Goal: Obtain resource: Obtain resource

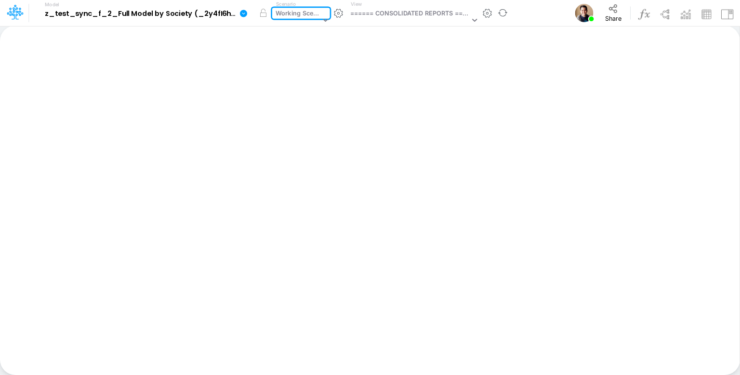
click at [290, 14] on div "Working Scenario" at bounding box center [298, 14] width 45 height 11
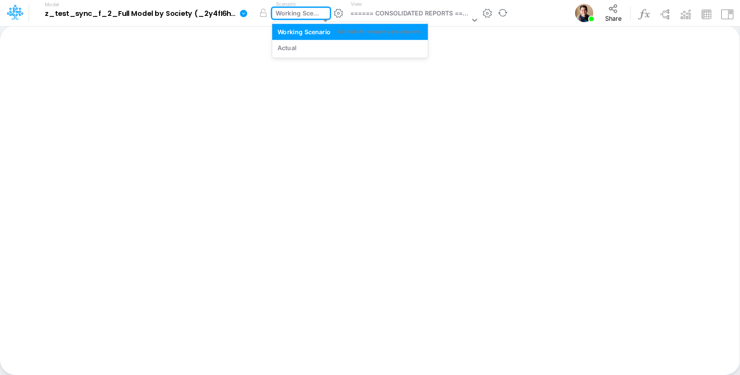
click at [290, 14] on div "Working Scenario" at bounding box center [298, 14] width 45 height 11
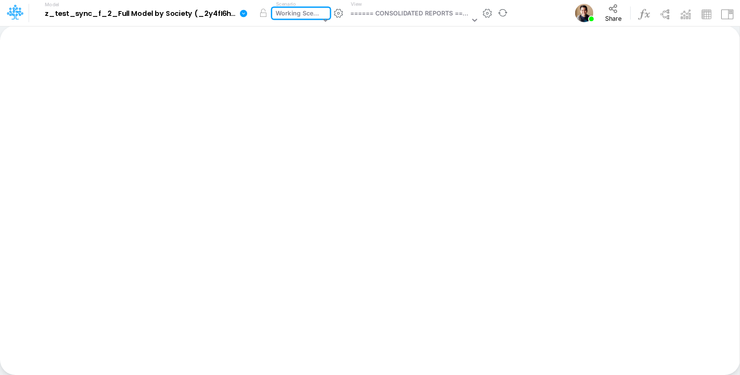
click at [246, 11] on icon at bounding box center [243, 13] width 7 height 7
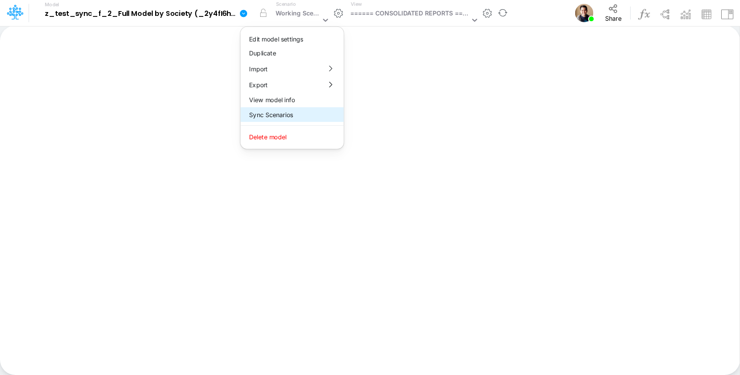
click at [305, 110] on button "Sync Scenarios" at bounding box center [291, 114] width 103 height 15
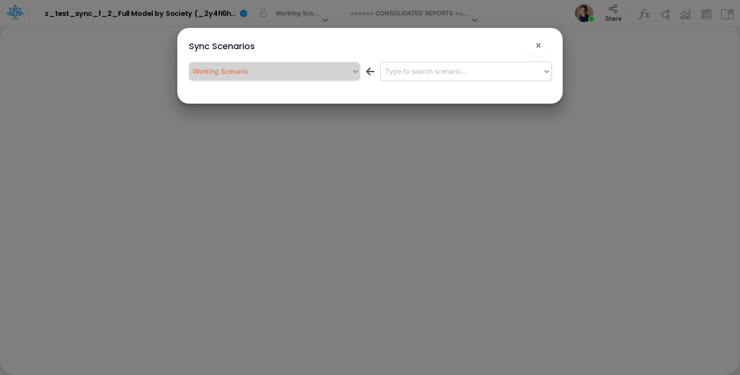
click at [480, 72] on div "Type to search scenario..." at bounding box center [462, 71] width 162 height 16
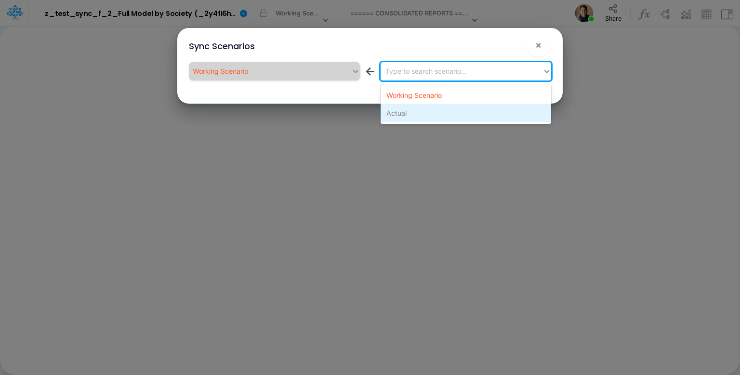
click at [457, 114] on div "Actual" at bounding box center [466, 113] width 171 height 18
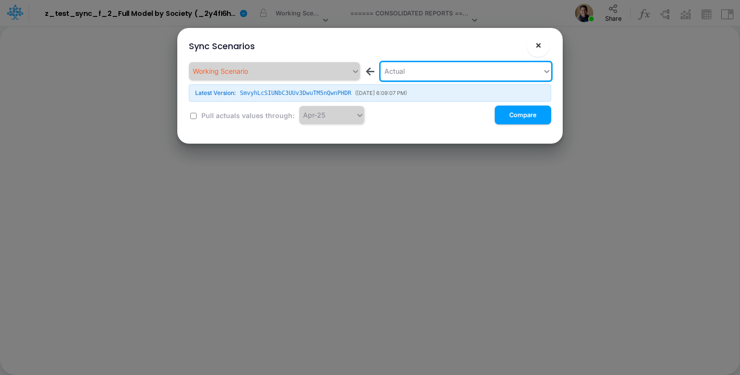
click at [537, 47] on span "×" at bounding box center [538, 45] width 6 height 12
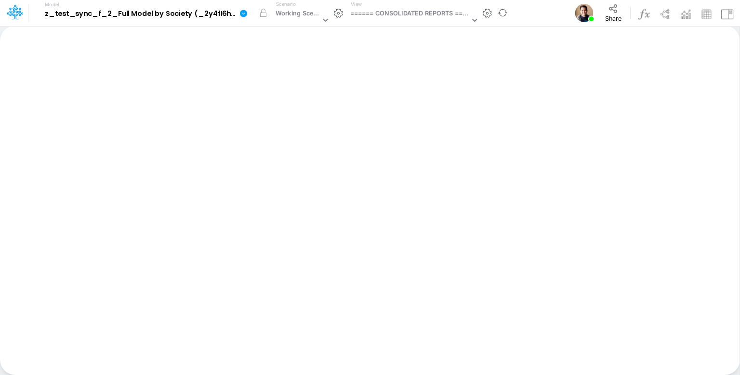
click at [249, 12] on link at bounding box center [245, 12] width 19 height 25
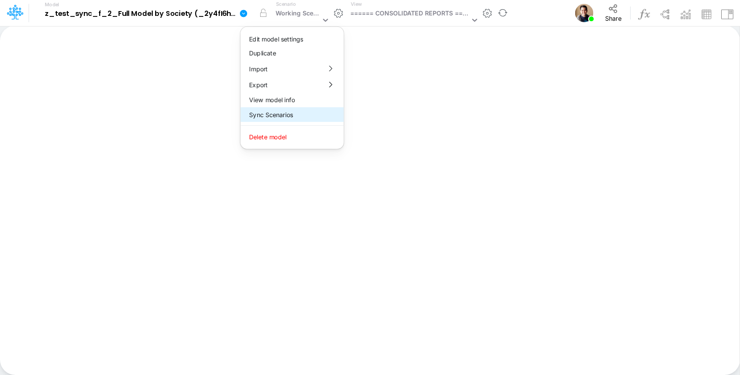
click at [289, 116] on button "Sync Scenarios" at bounding box center [291, 114] width 103 height 15
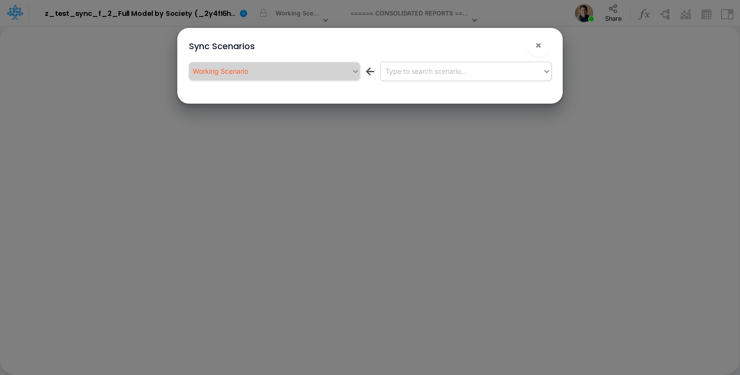
click at [490, 70] on div "Type to search scenario..." at bounding box center [462, 71] width 162 height 16
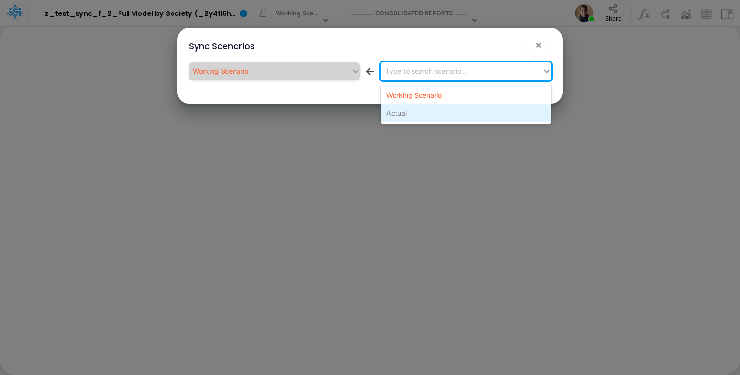
click at [471, 114] on div "Actual" at bounding box center [466, 113] width 171 height 18
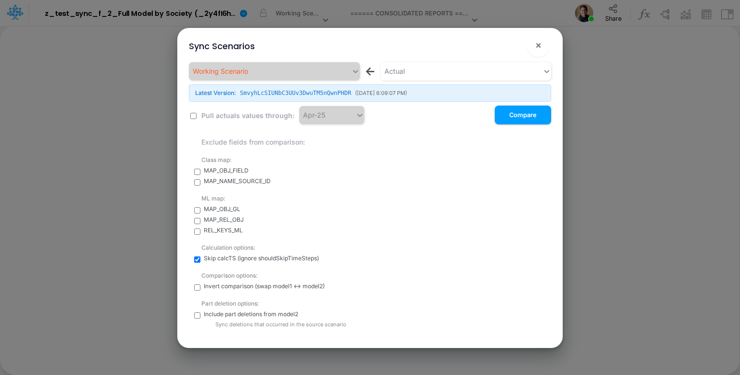
click at [191, 115] on input "checkbox" at bounding box center [193, 116] width 6 height 6
checkbox input "true"
click at [326, 121] on div "Apr-25" at bounding box center [327, 115] width 56 height 16
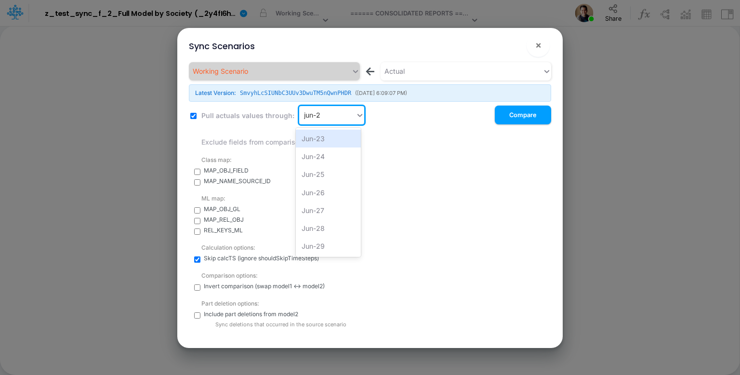
type input "jun-25"
click at [326, 141] on div "Jun-25" at bounding box center [328, 139] width 65 height 18
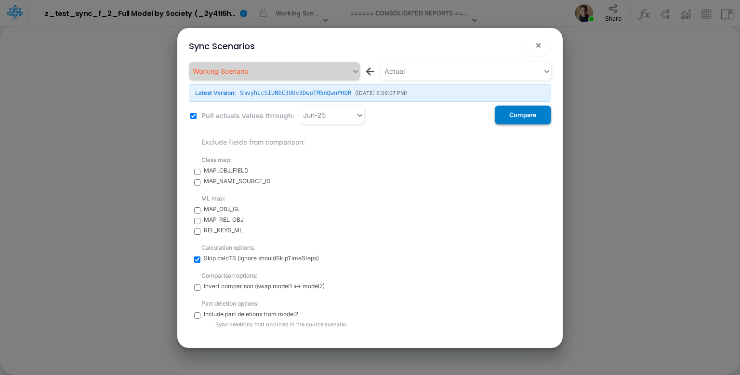
click at [532, 115] on button "Compare" at bounding box center [523, 115] width 56 height 19
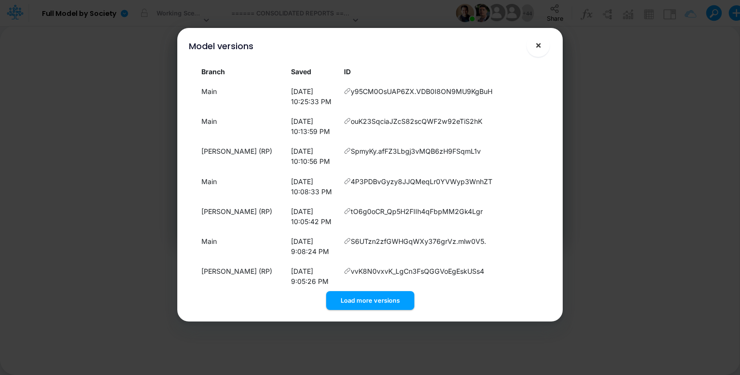
scroll to position [1587, 0]
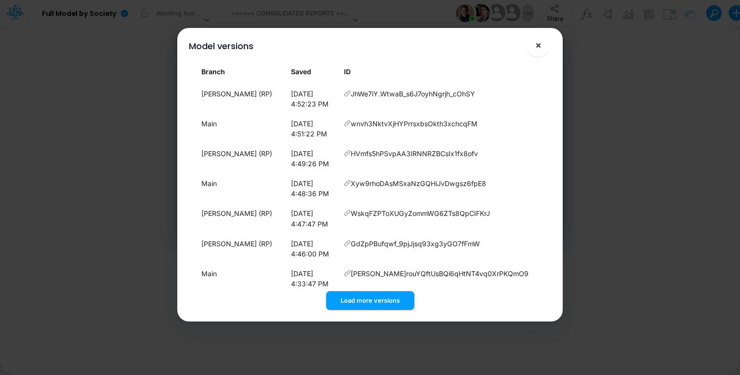
click at [542, 43] on button "×" at bounding box center [538, 45] width 23 height 23
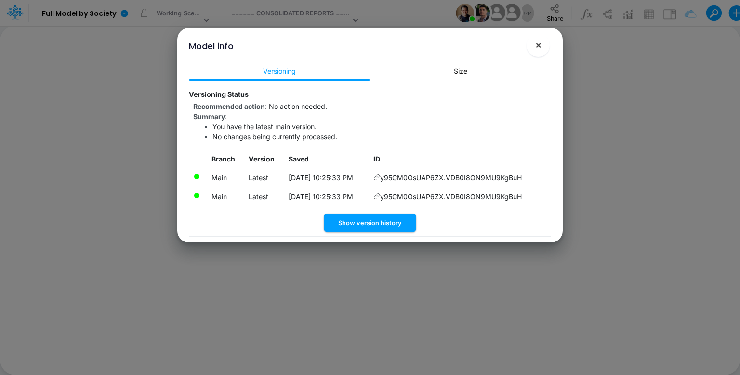
click at [541, 44] on span "×" at bounding box center [538, 45] width 6 height 12
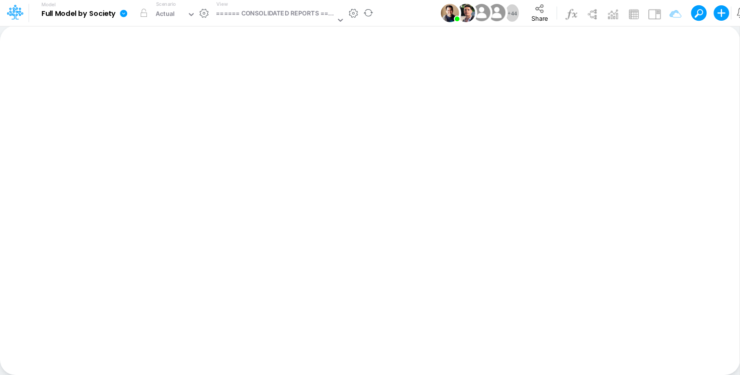
click at [126, 20] on link at bounding box center [125, 12] width 19 height 25
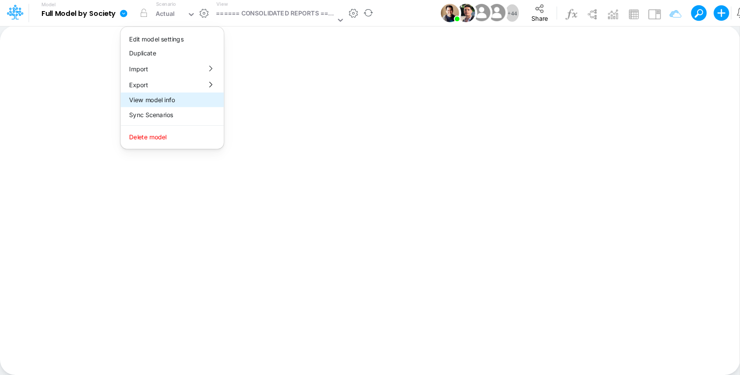
click at [167, 97] on button "View model info" at bounding box center [171, 100] width 103 height 15
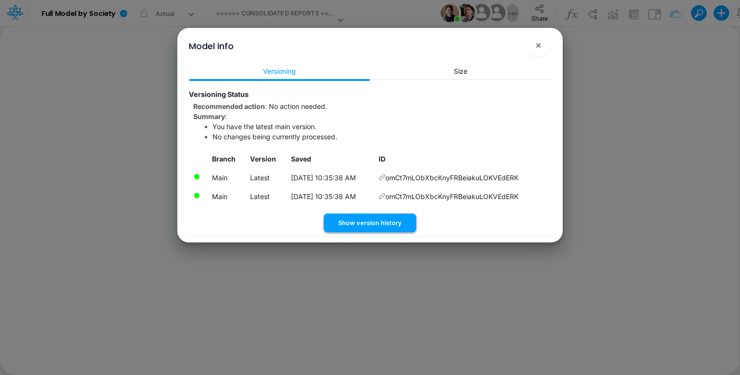
click at [371, 223] on button "Show version history" at bounding box center [370, 223] width 93 height 19
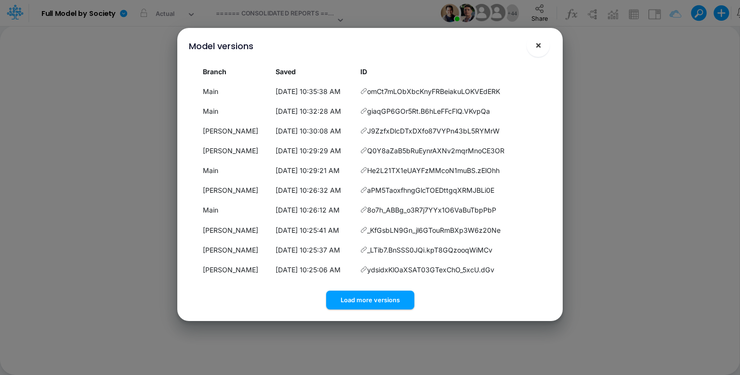
click at [538, 46] on span "×" at bounding box center [538, 45] width 6 height 12
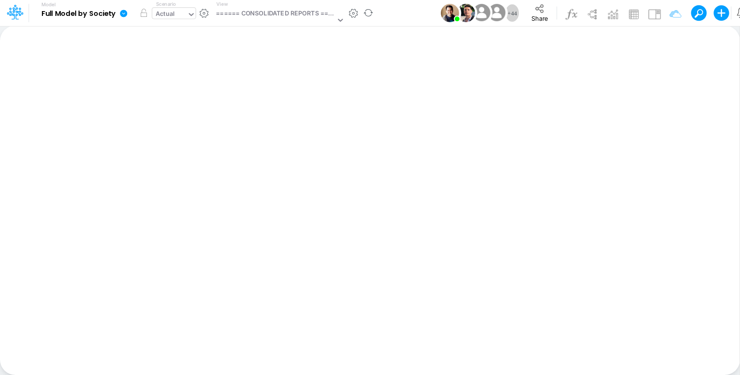
click at [176, 11] on input "text" at bounding box center [176, 14] width 1 height 9
click at [176, 12] on input "text" at bounding box center [176, 14] width 1 height 9
click at [176, 13] on input "text" at bounding box center [176, 14] width 1 height 9
click at [428, 18] on div "Model Full Model by Society Edit model settings Duplicate Import QuickBooks Qui…" at bounding box center [403, 13] width 726 height 26
click at [125, 13] on icon at bounding box center [124, 13] width 9 height 9
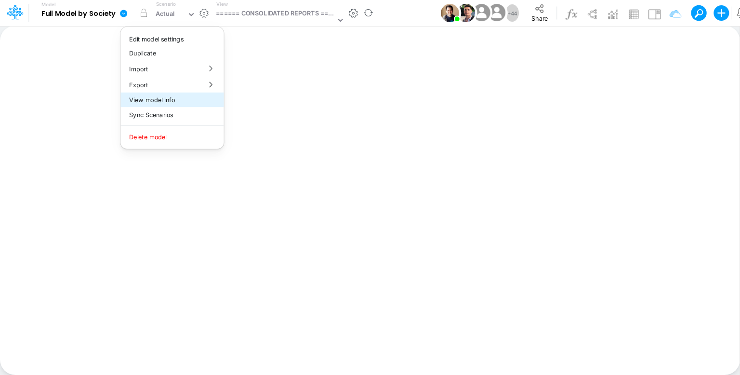
click at [170, 98] on button "View model info" at bounding box center [171, 100] width 103 height 15
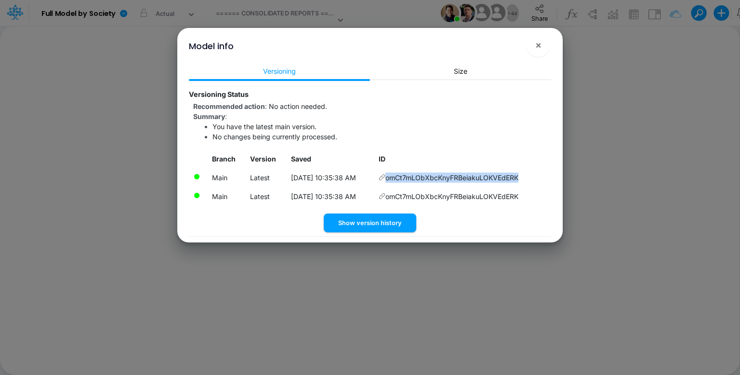
drag, startPoint x: 526, startPoint y: 180, endPoint x: 391, endPoint y: 180, distance: 135.4
click at [391, 180] on td "omCt7mLObXbcKnyFRBeiakuLOKVEdERK" at bounding box center [462, 177] width 177 height 19
copy span "omCt7mLObXbcKnyFRBeiakuLOKVEdERK"
click at [542, 45] on button "×" at bounding box center [538, 45] width 23 height 23
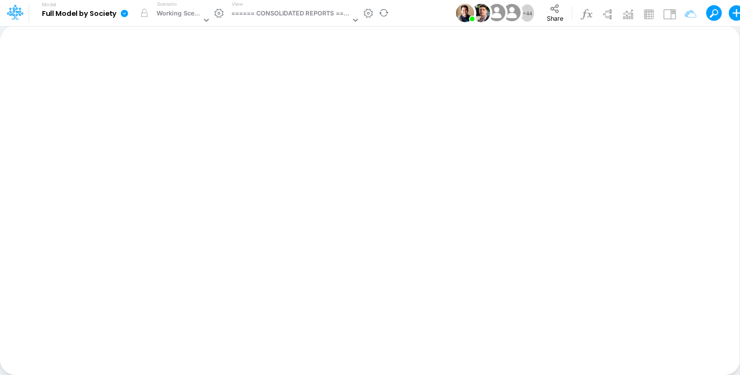
click at [124, 13] on icon at bounding box center [124, 13] width 7 height 7
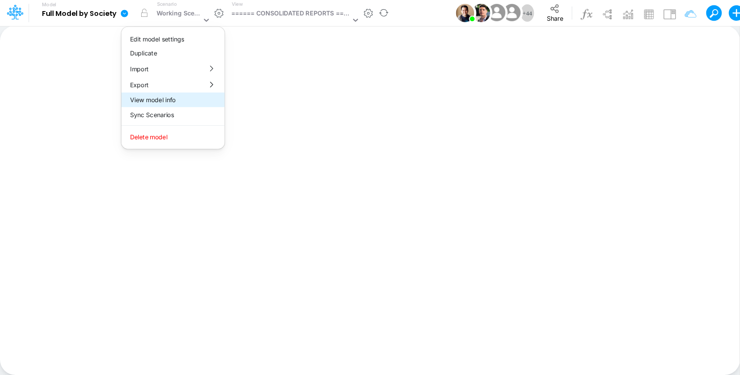
click at [160, 103] on button "View model info" at bounding box center [172, 100] width 103 height 15
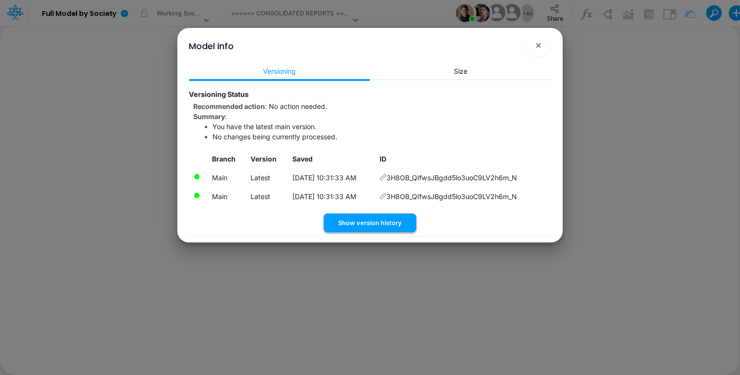
click at [359, 220] on button "Show version history" at bounding box center [370, 223] width 93 height 19
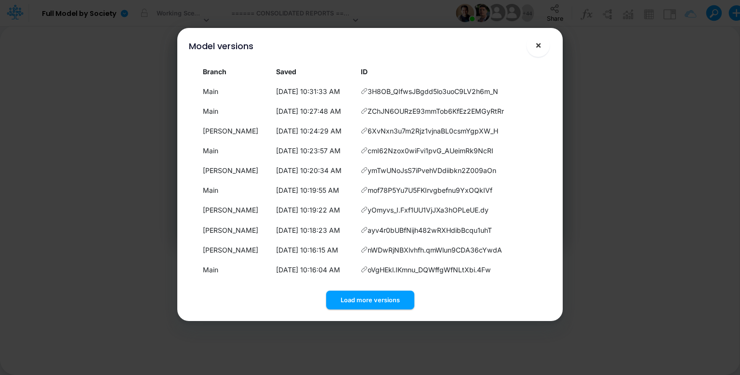
click at [542, 49] on button "×" at bounding box center [538, 45] width 23 height 23
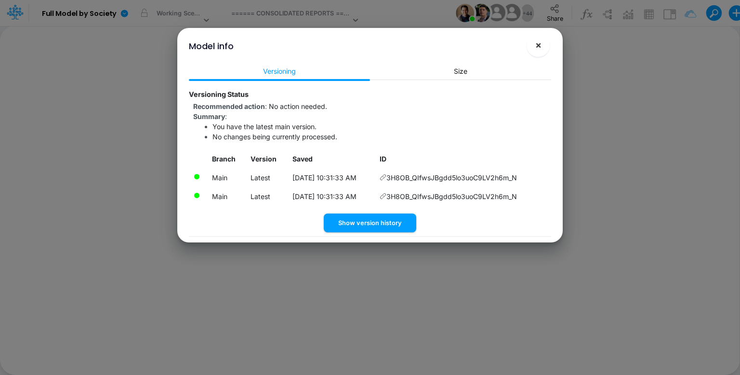
click at [538, 47] on span "×" at bounding box center [538, 45] width 6 height 12
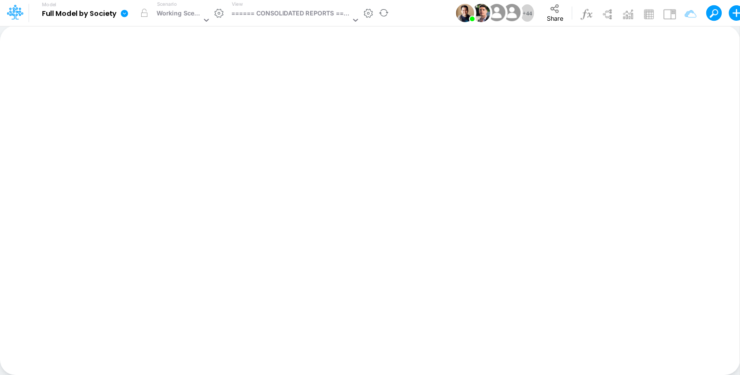
click at [127, 11] on icon at bounding box center [124, 13] width 7 height 7
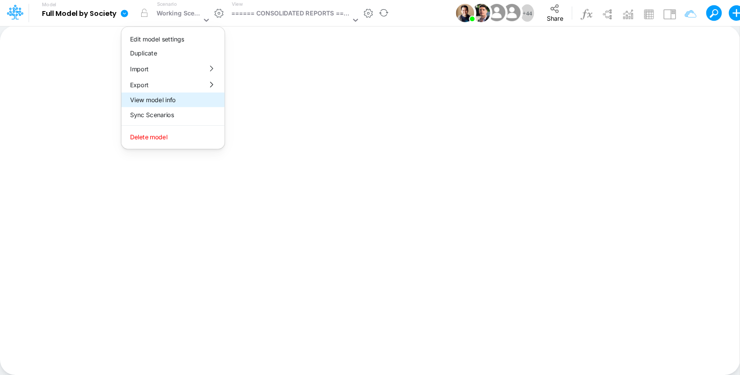
click at [166, 101] on button "View model info" at bounding box center [172, 100] width 103 height 15
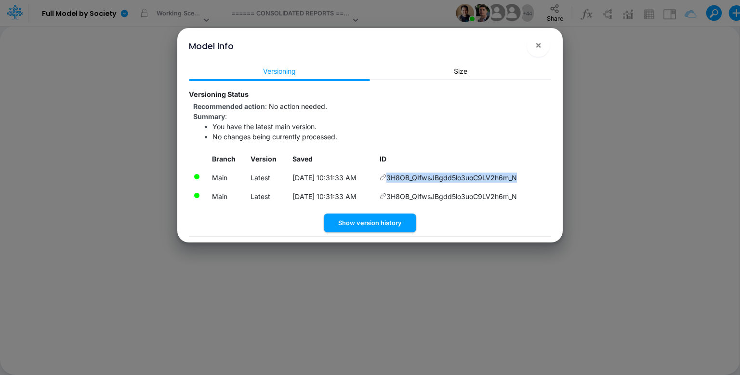
drag, startPoint x: 525, startPoint y: 177, endPoint x: 402, endPoint y: 179, distance: 122.9
click at [394, 176] on td "3H8OB_QIfwsJBgdd5lo3uoC9LV2h6m_N" at bounding box center [463, 177] width 176 height 19
copy span "3H8OB_QIfwsJBgdd5lo3uoC9LV2h6m_N"
click at [540, 43] on span "×" at bounding box center [538, 45] width 6 height 12
